Goal: Find specific page/section: Find specific page/section

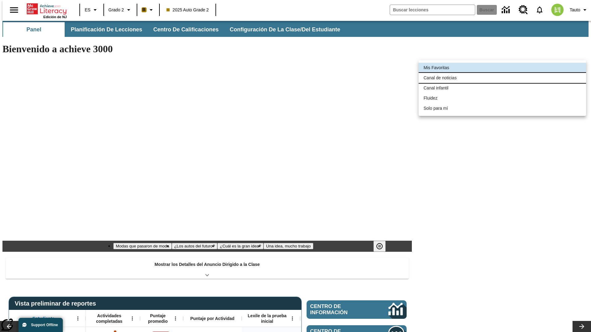
click at [502, 78] on li "Canal de noticias" at bounding box center [502, 78] width 167 height 10
type input "120"
